Goal: Information Seeking & Learning: Learn about a topic

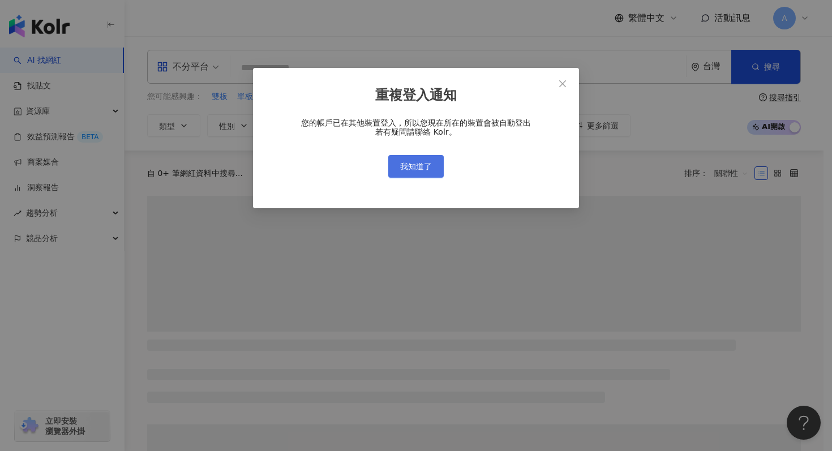
click at [422, 160] on button "我知道了" at bounding box center [415, 166] width 55 height 23
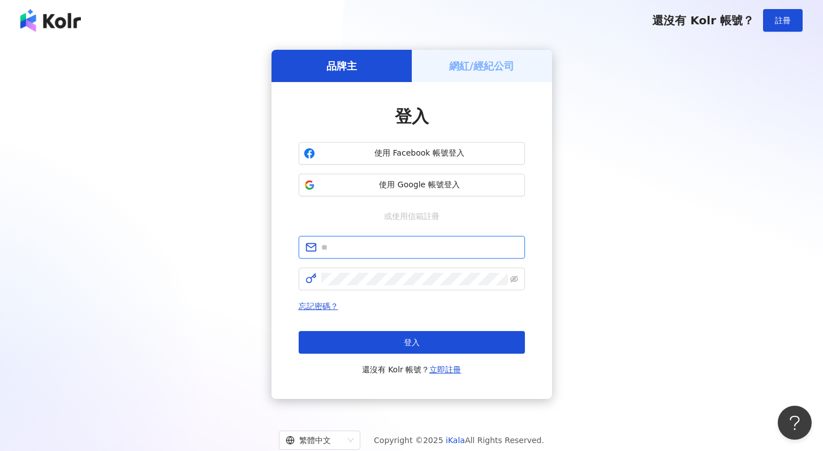
click at [363, 250] on input "text" at bounding box center [419, 247] width 197 height 12
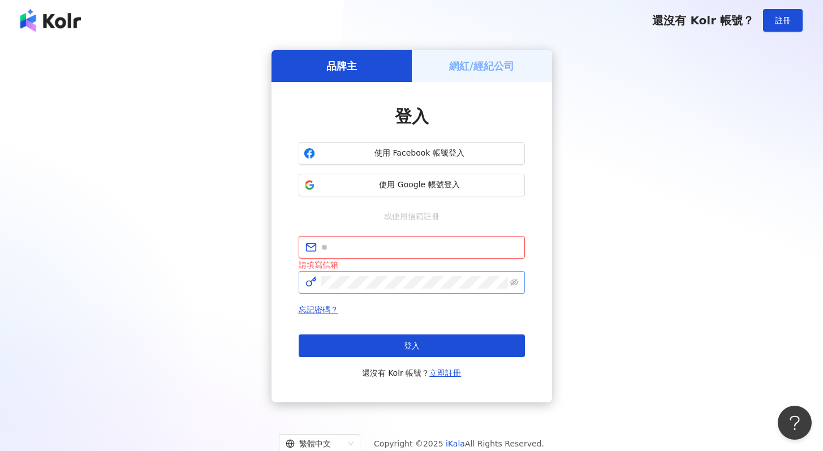
type input "**********"
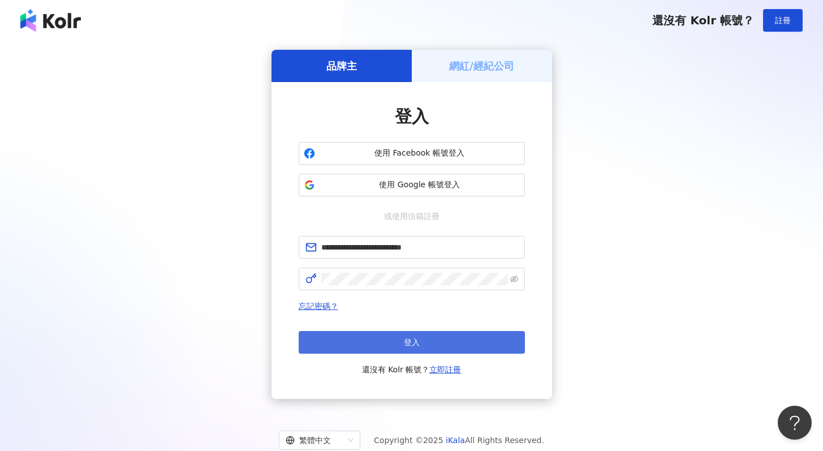
click at [388, 346] on button "登入" at bounding box center [412, 342] width 226 height 23
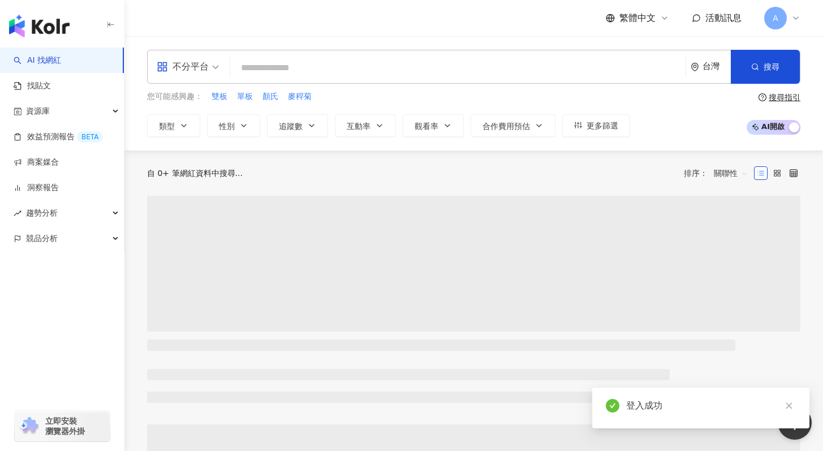
click at [304, 58] on input "search" at bounding box center [458, 68] width 447 height 22
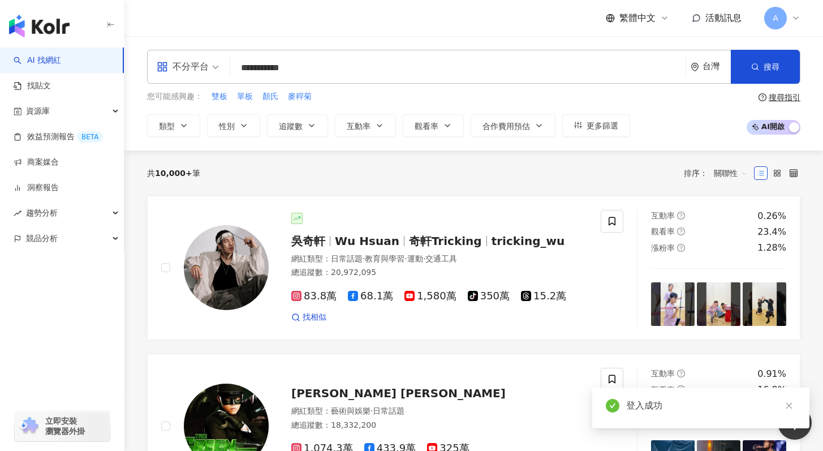
type input "**********"
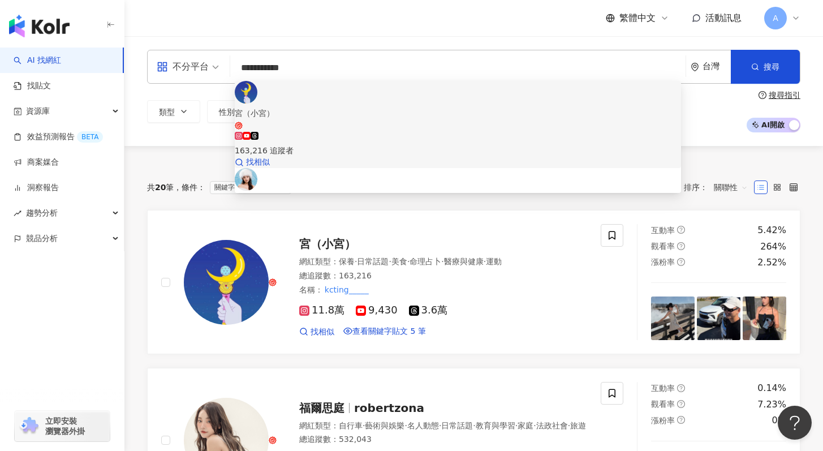
click at [341, 144] on div "163,216 追蹤者" at bounding box center [458, 150] width 447 height 12
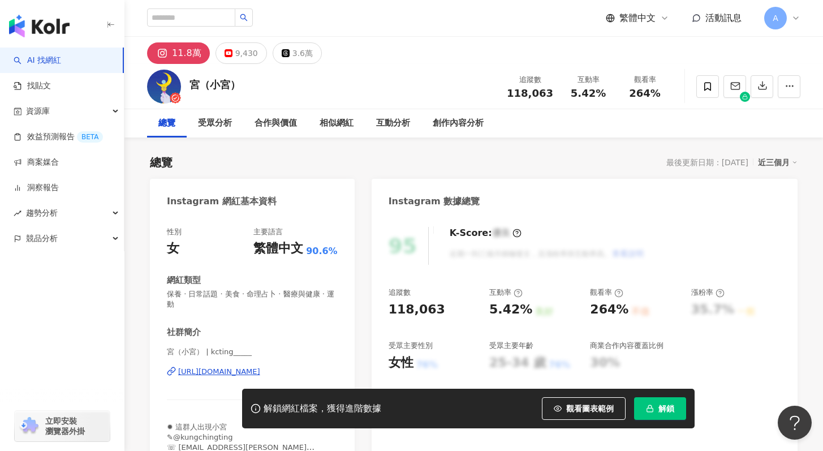
scroll to position [1, 0]
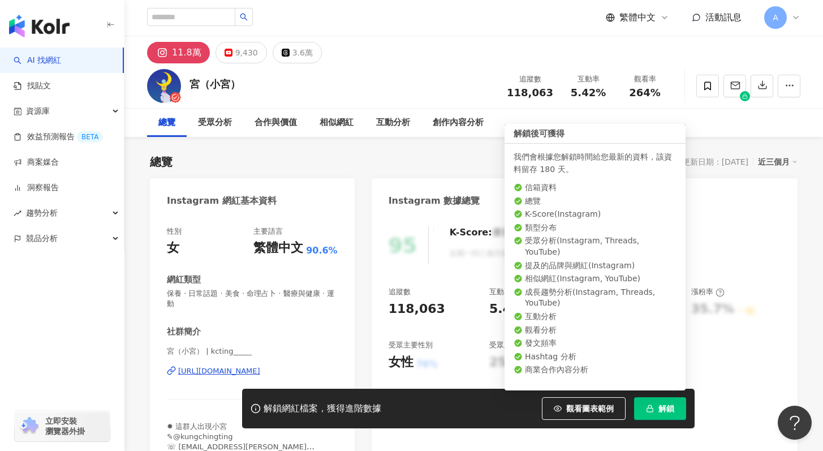
click at [653, 398] on button "解鎖" at bounding box center [660, 408] width 52 height 23
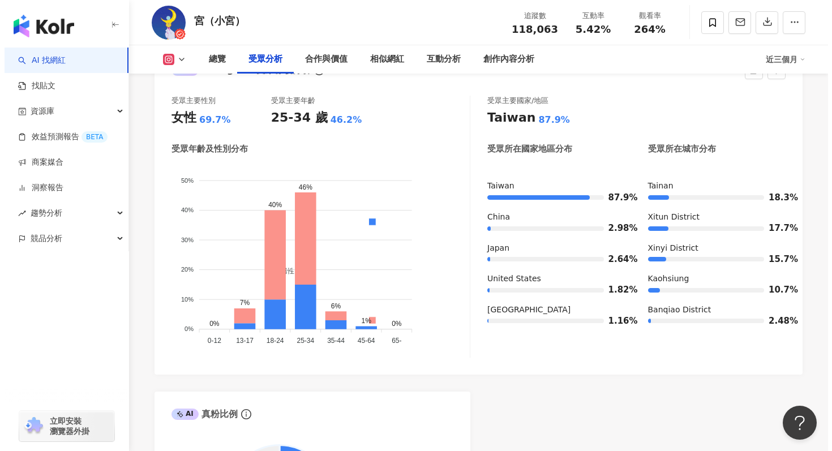
scroll to position [1292, 0]
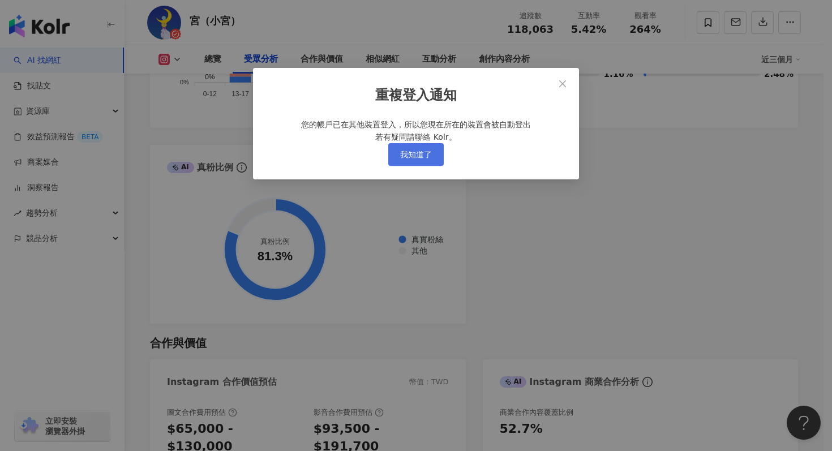
click at [407, 159] on span "我知道了" at bounding box center [416, 154] width 32 height 9
